Goal: Navigation & Orientation: Find specific page/section

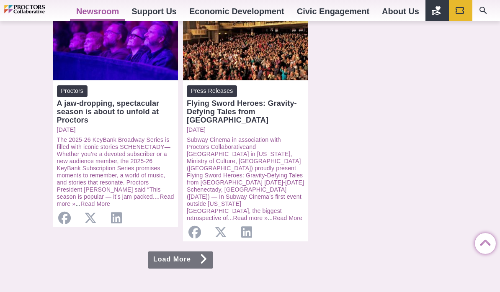
scroll to position [893, 0]
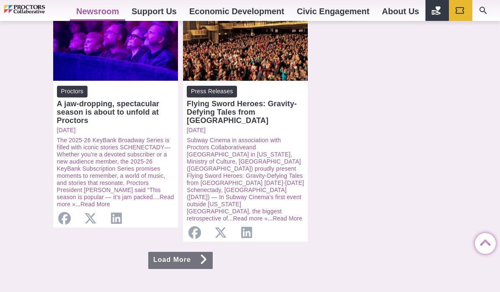
click at [176, 252] on link "Load More" at bounding box center [180, 260] width 65 height 17
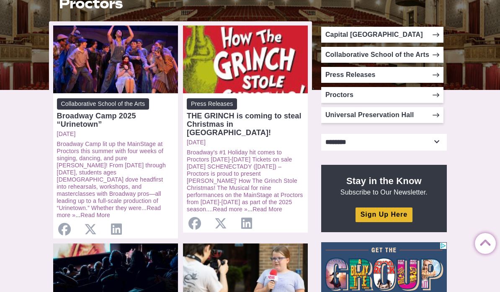
scroll to position [167, 0]
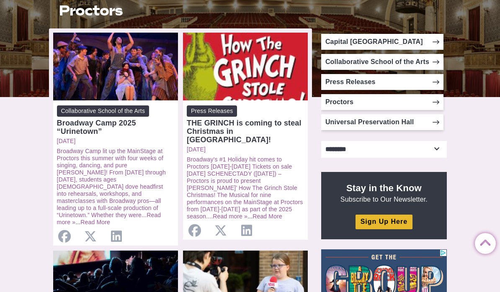
click at [441, 158] on select "**********" at bounding box center [384, 149] width 126 height 17
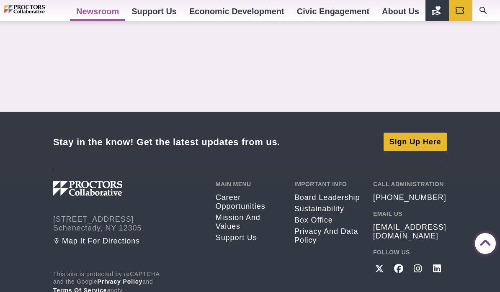
scroll to position [1154, 0]
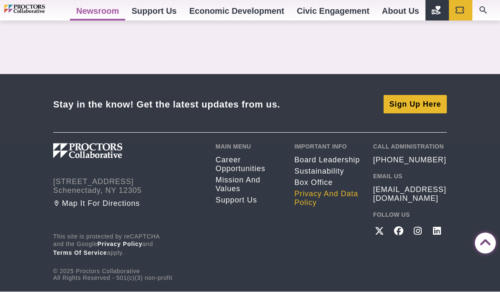
click at [300, 190] on link "Privacy and Data Policy" at bounding box center [328, 199] width 66 height 18
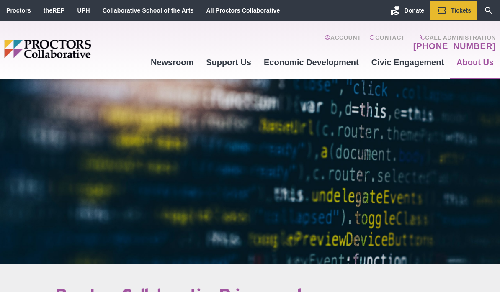
click at [436, 193] on div at bounding box center [250, 172] width 500 height 184
